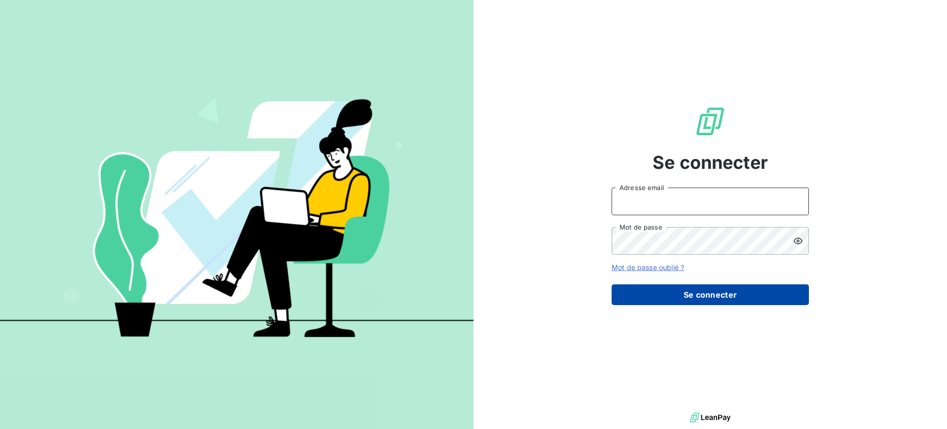
type input "[EMAIL_ADDRESS][DOMAIN_NAME]"
click at [697, 299] on button "Se connecter" at bounding box center [710, 294] width 197 height 21
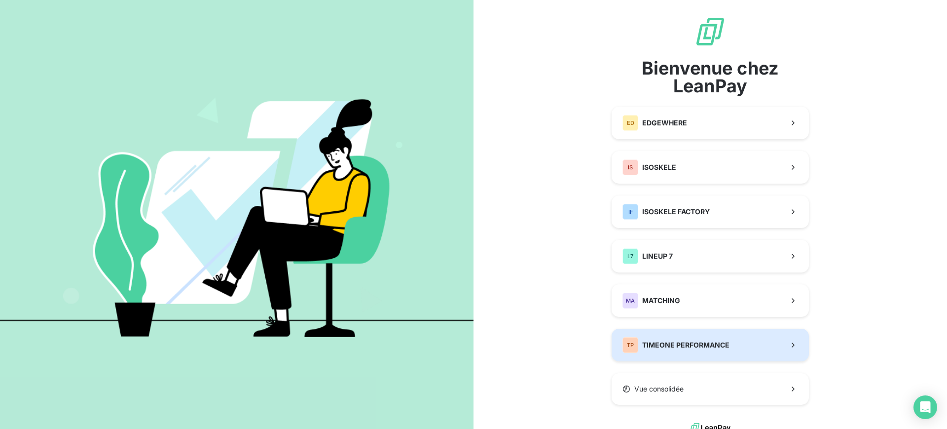
click at [691, 349] on span "TIMEONE PERFORMANCE" at bounding box center [685, 345] width 87 height 10
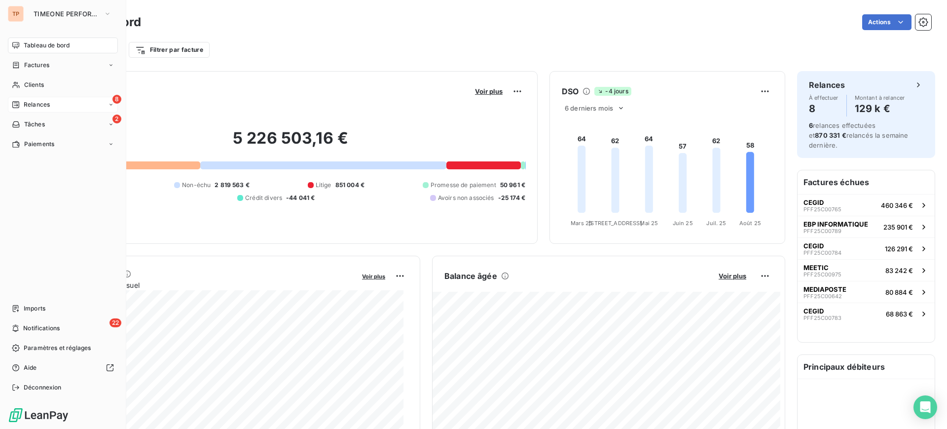
click at [17, 103] on icon at bounding box center [16, 105] width 8 height 8
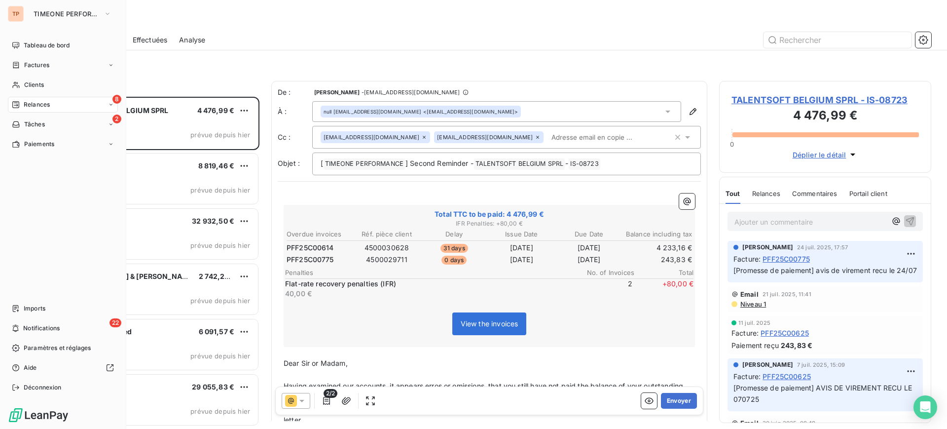
click at [44, 101] on span "Relances" at bounding box center [37, 104] width 26 height 9
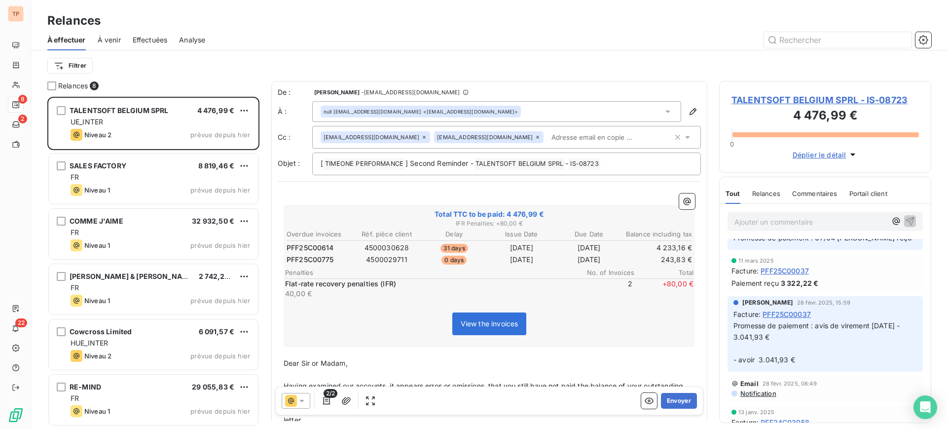
scroll to position [370, 0]
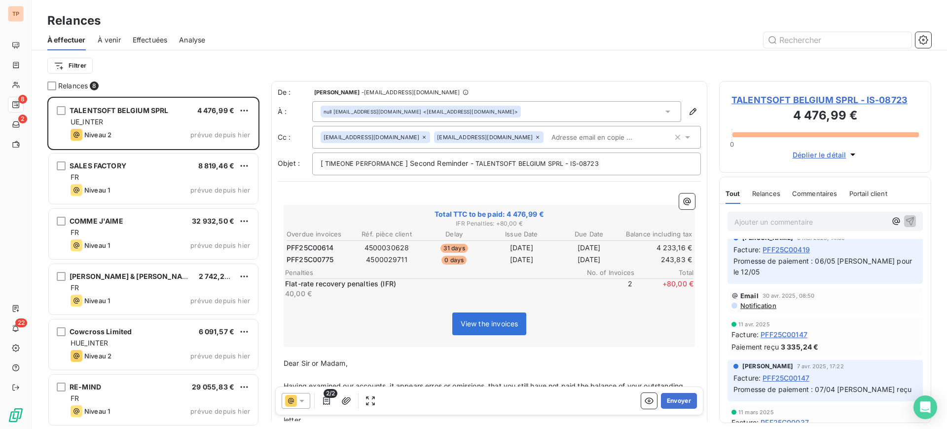
click at [94, 33] on div "À effectuer À venir Effectuées Analyse" at bounding box center [489, 40] width 915 height 21
click at [98, 37] on span "À venir" at bounding box center [109, 40] width 23 height 10
